Goal: Information Seeking & Learning: Learn about a topic

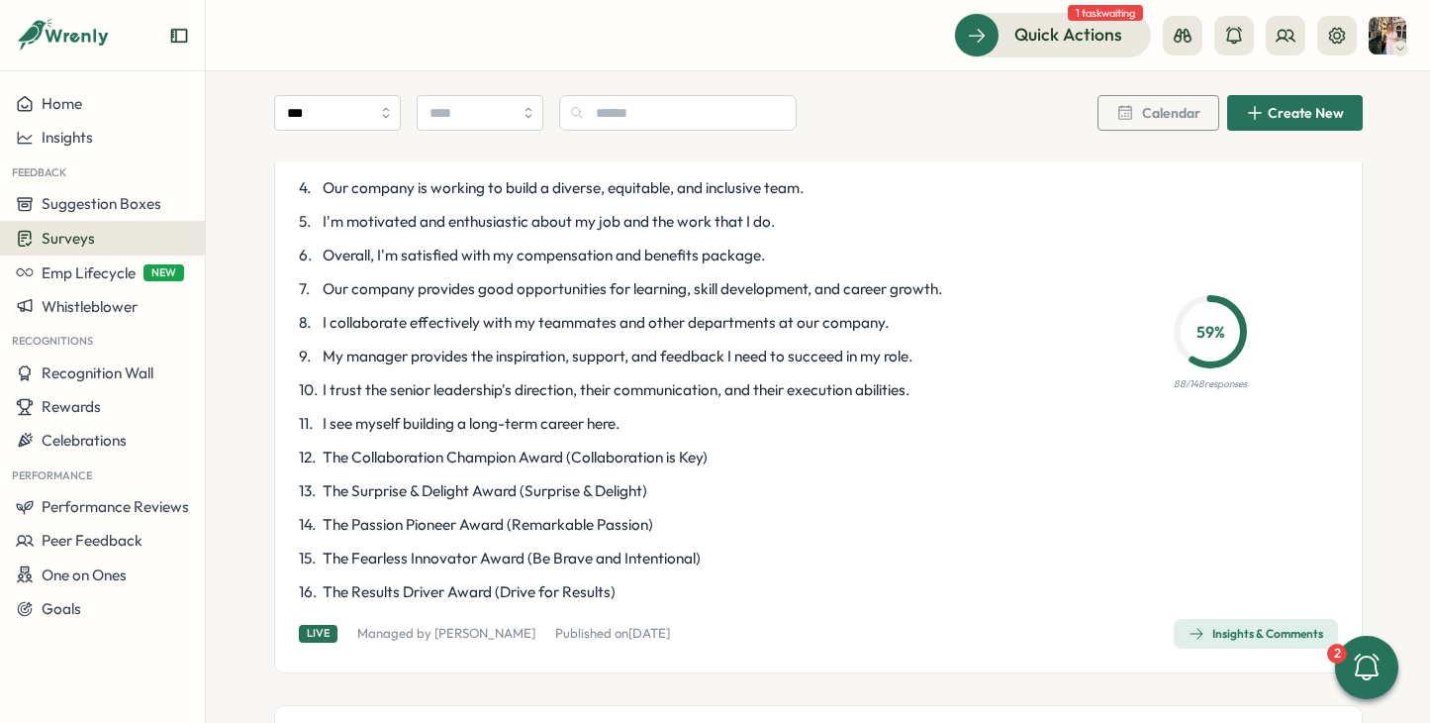
scroll to position [298, 0]
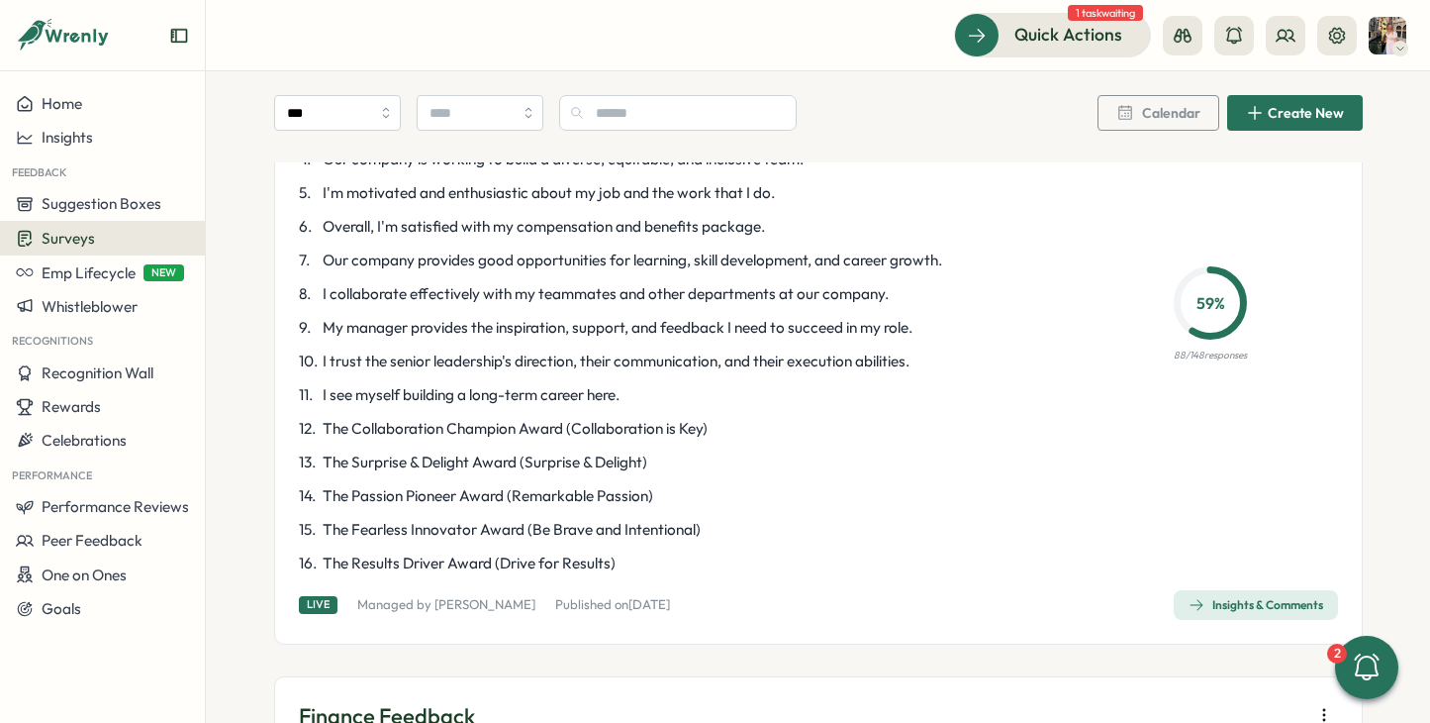
click at [1225, 592] on span "Insights & Comments" at bounding box center [1256, 605] width 135 height 28
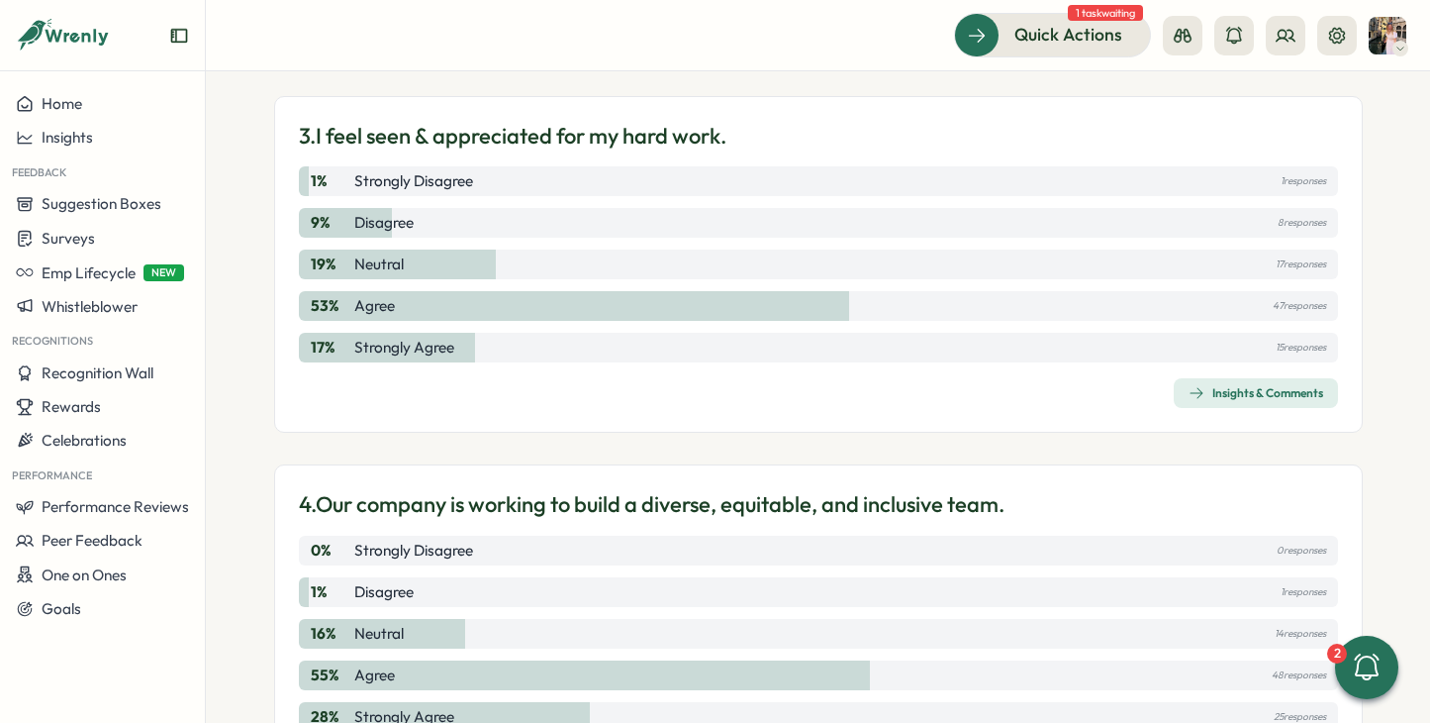
scroll to position [1184, 0]
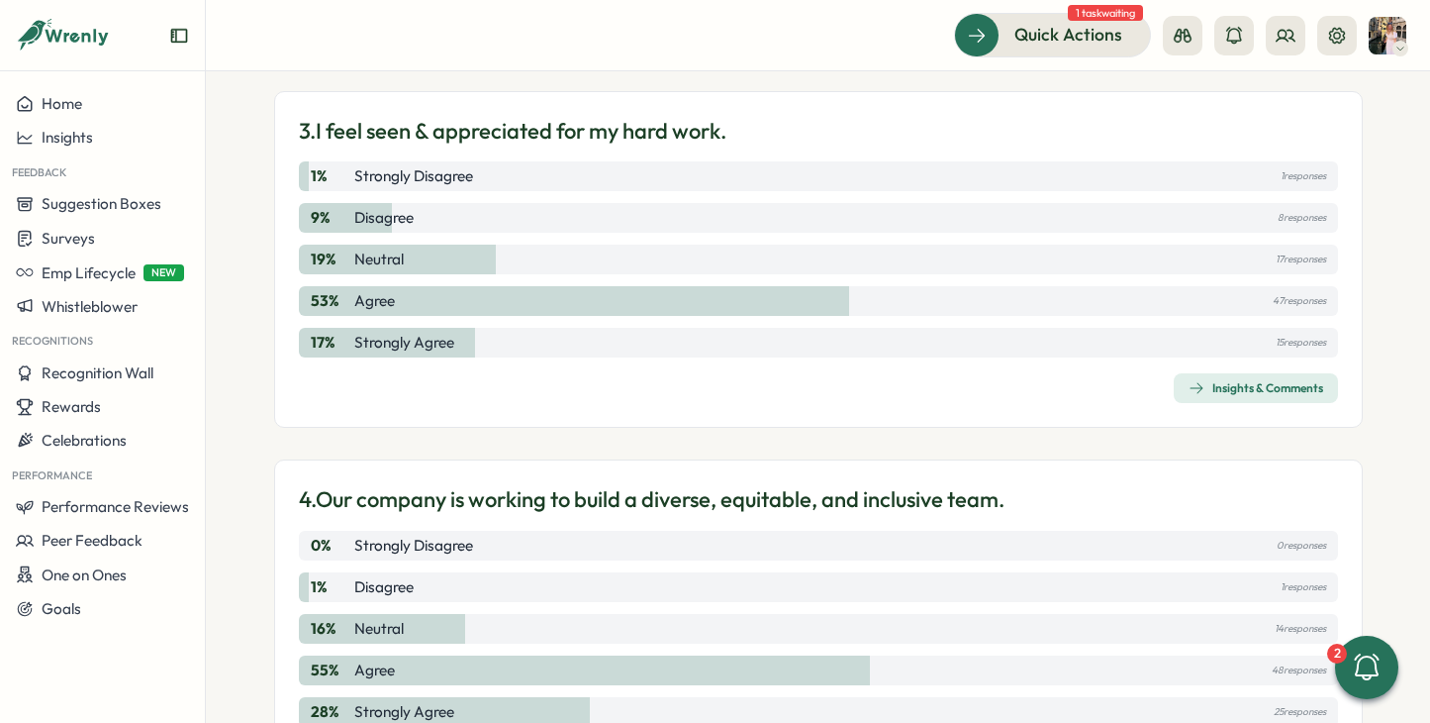
click at [1230, 379] on span "Insights & Comments" at bounding box center [1256, 388] width 135 height 28
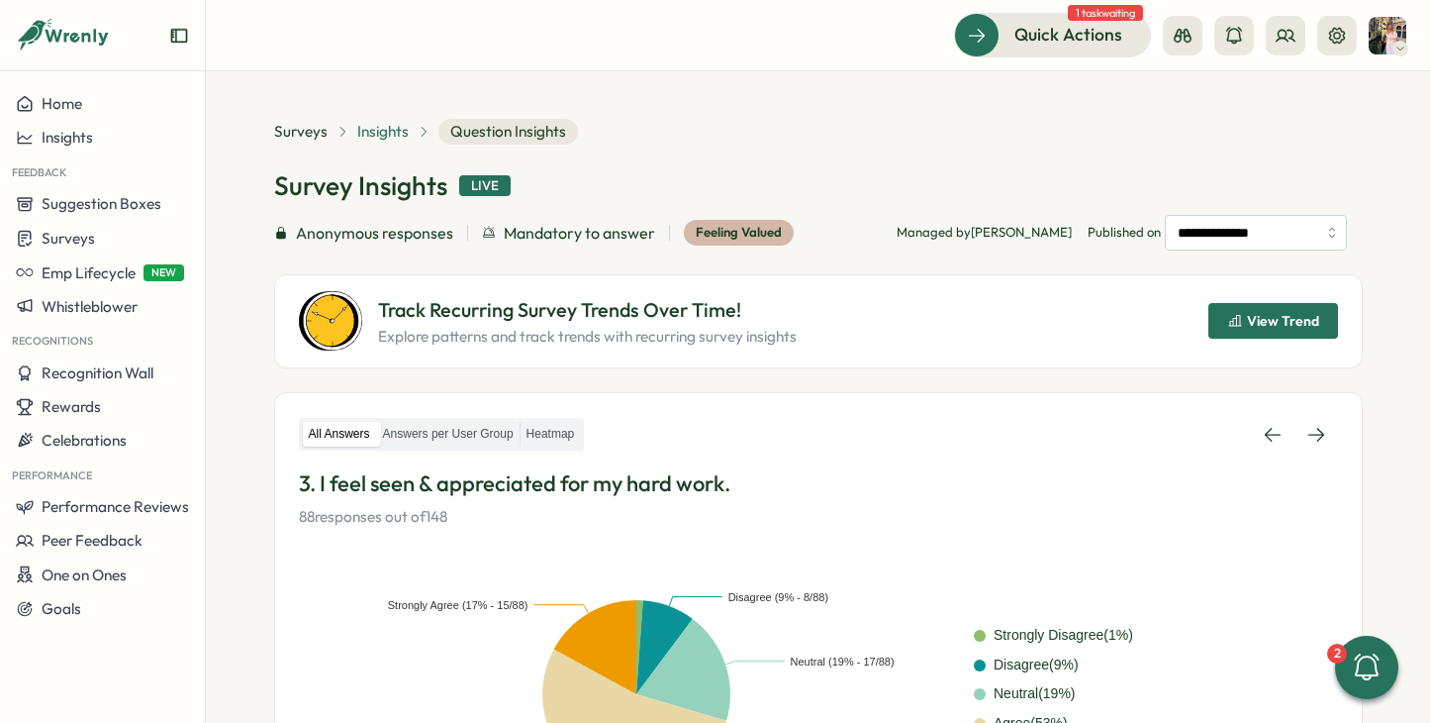
click at [378, 133] on span "Insights" at bounding box center [382, 132] width 51 height 22
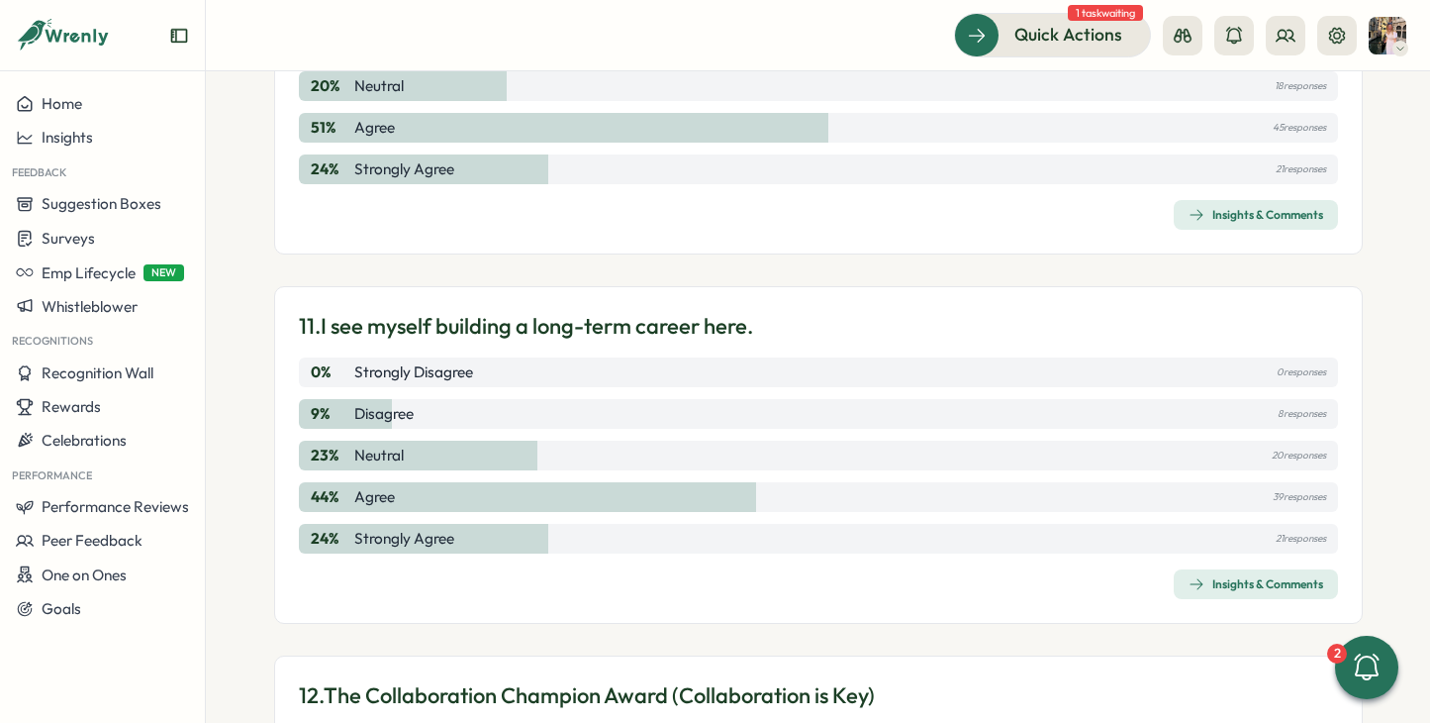
scroll to position [3944, 0]
